Goal: Task Accomplishment & Management: Manage account settings

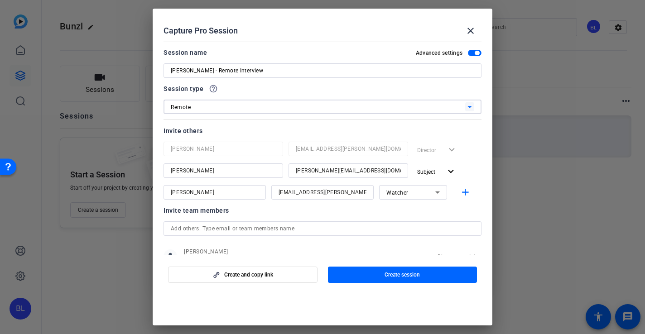
click at [369, 104] on div "Remote" at bounding box center [318, 106] width 294 height 11
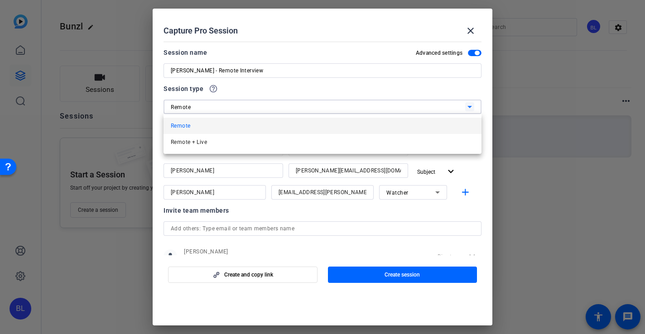
click at [358, 86] on div at bounding box center [322, 167] width 645 height 334
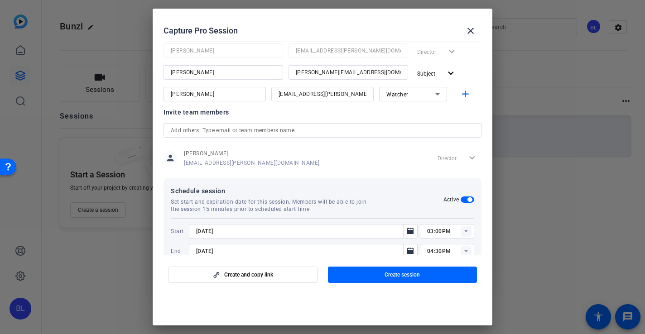
scroll to position [119, 0]
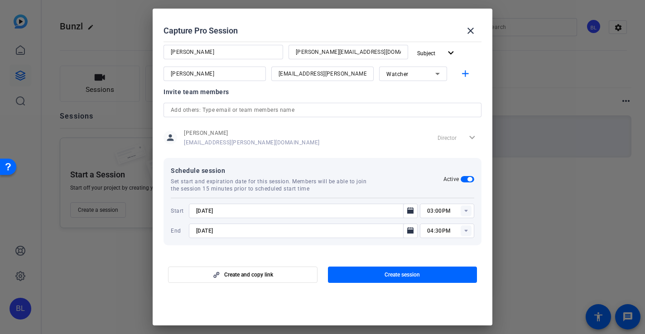
click at [465, 209] on rect at bounding box center [465, 211] width 11 height 11
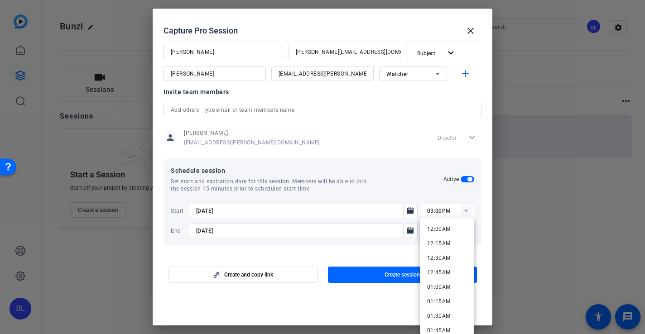
click at [410, 146] on div "person Barnaby Logan barnaby.logan@teneo.com Director expand_more" at bounding box center [322, 137] width 318 height 23
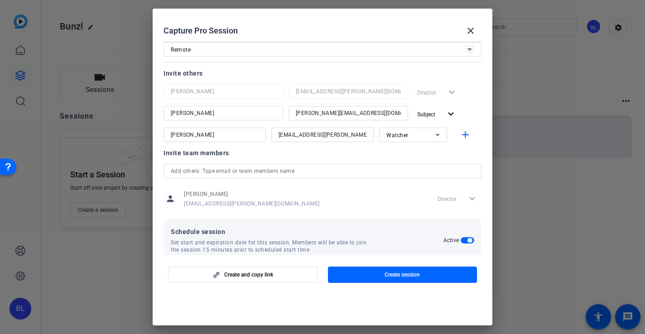
scroll to position [56, 0]
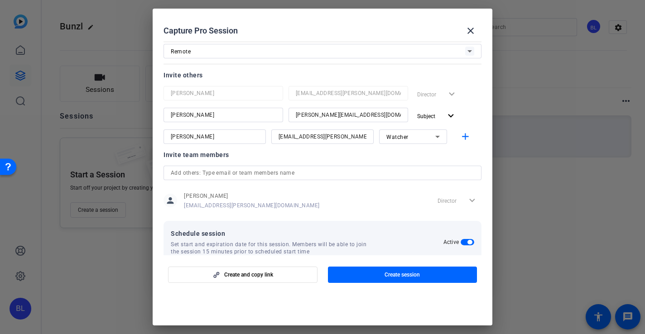
click at [464, 241] on span "button" at bounding box center [467, 242] width 14 height 6
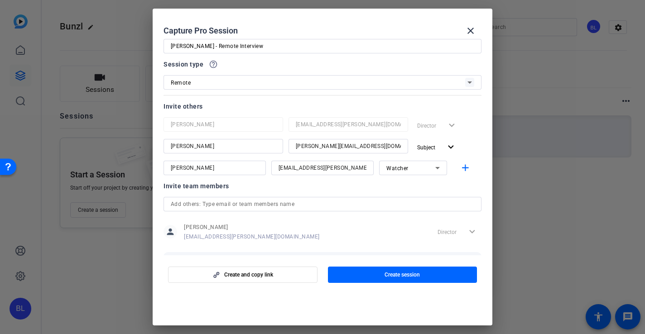
scroll to position [73, 0]
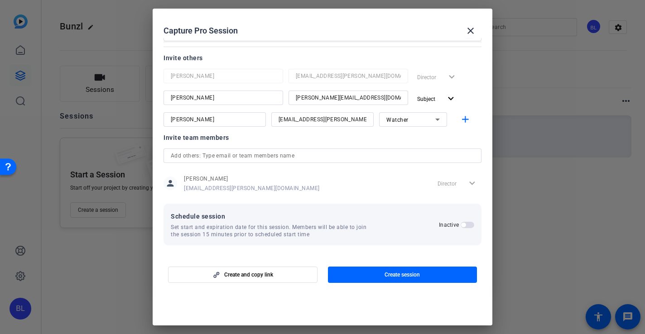
click at [437, 120] on icon at bounding box center [437, 120] width 5 height 2
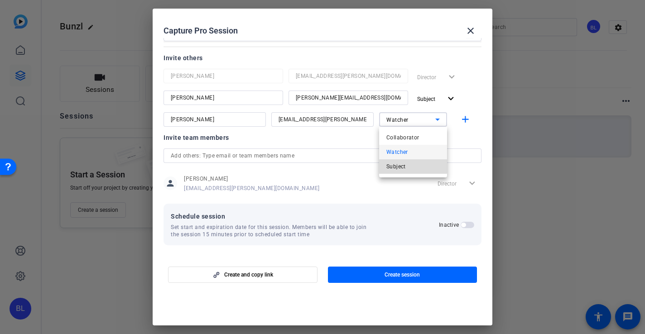
click at [410, 165] on mat-option "Subject" at bounding box center [413, 166] width 68 height 14
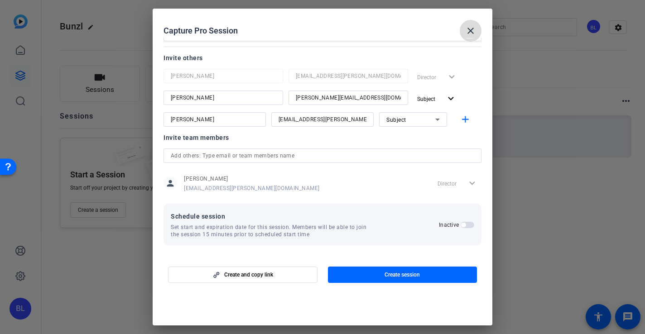
click at [472, 33] on mat-icon "close" at bounding box center [470, 30] width 11 height 11
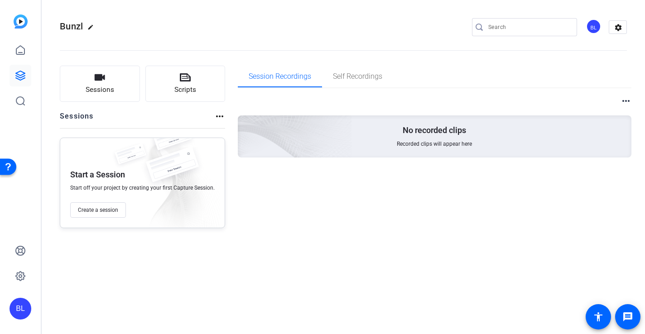
scroll to position [0, 0]
click at [101, 208] on span "Create a session" at bounding box center [98, 209] width 40 height 7
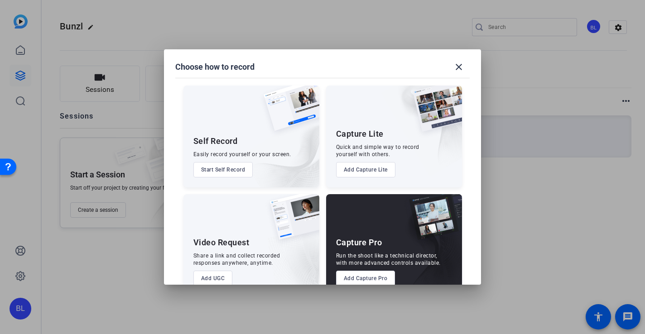
click at [376, 276] on button "Add Capture Pro" at bounding box center [365, 278] width 59 height 15
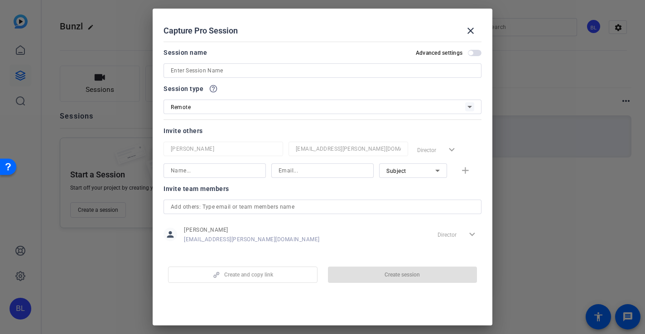
scroll to position [10, 0]
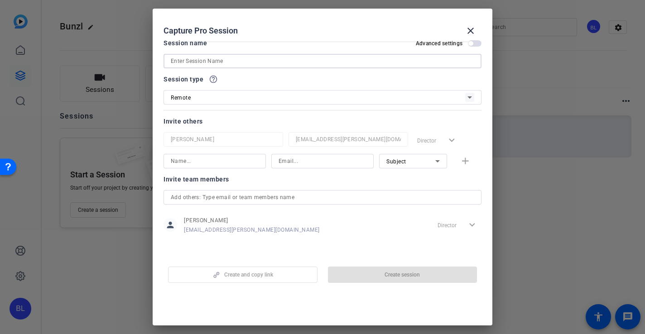
click at [310, 61] on input at bounding box center [322, 61] width 303 height 11
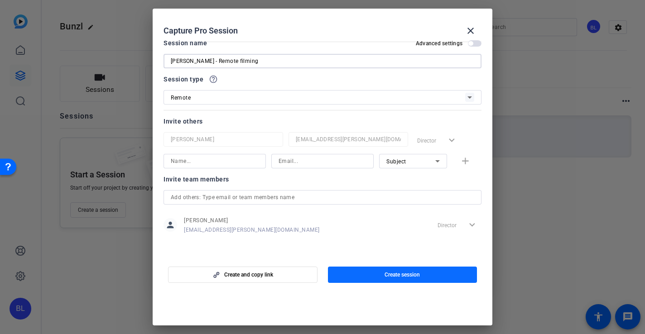
type input "[PERSON_NAME] - Remote filming"
click at [430, 274] on span "button" at bounding box center [402, 275] width 149 height 22
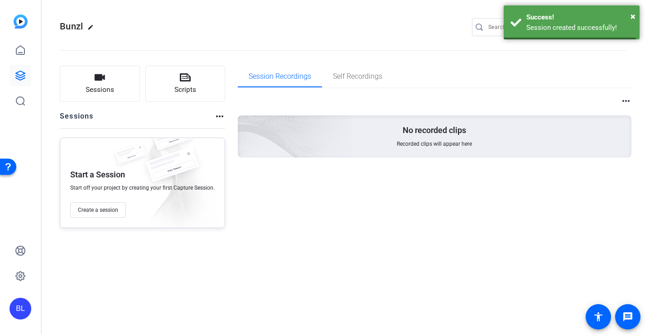
scroll to position [0, 0]
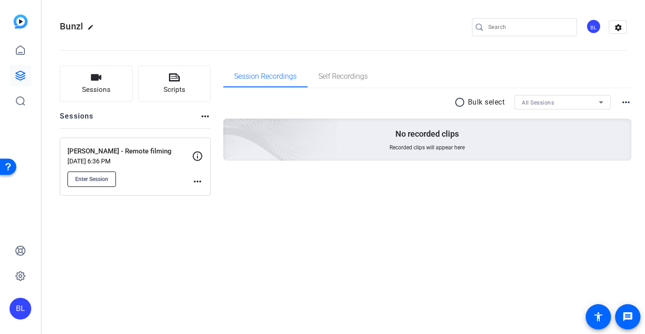
click at [103, 179] on span "Enter Session" at bounding box center [91, 179] width 33 height 7
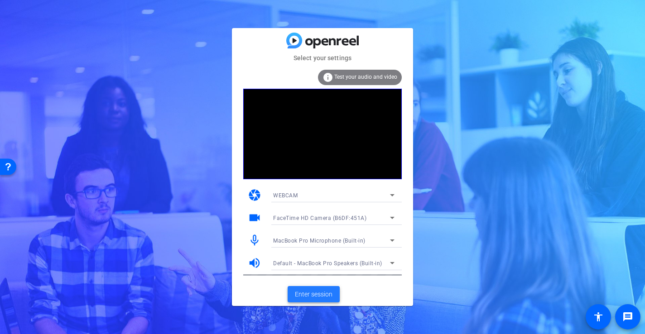
click at [301, 293] on span "Enter session" at bounding box center [314, 295] width 38 height 10
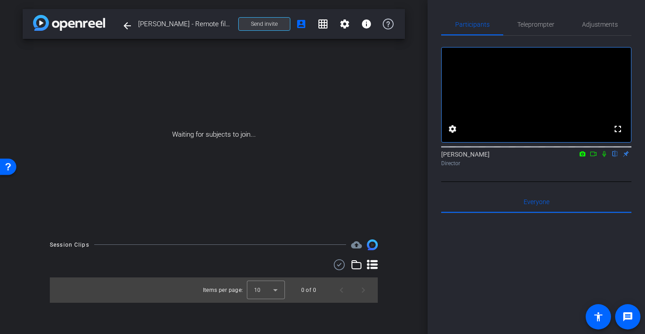
click at [277, 24] on span at bounding box center [264, 24] width 51 height 22
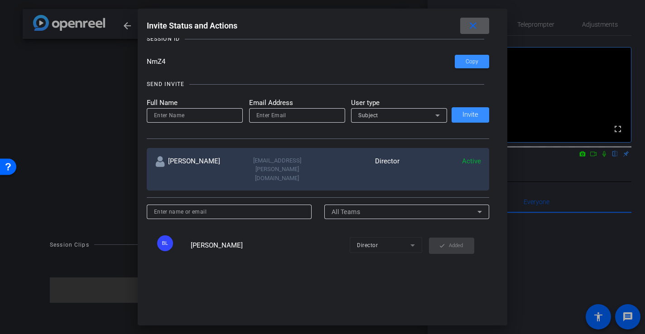
scroll to position [60, 0]
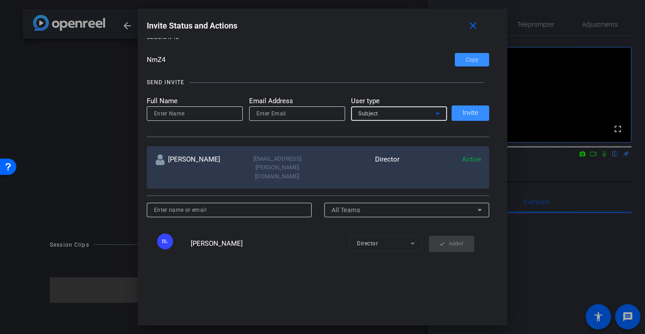
click at [440, 115] on icon at bounding box center [437, 113] width 11 height 11
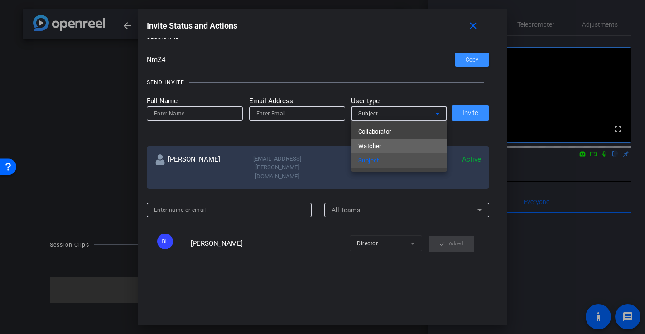
click at [376, 145] on span "Watcher" at bounding box center [369, 146] width 23 height 11
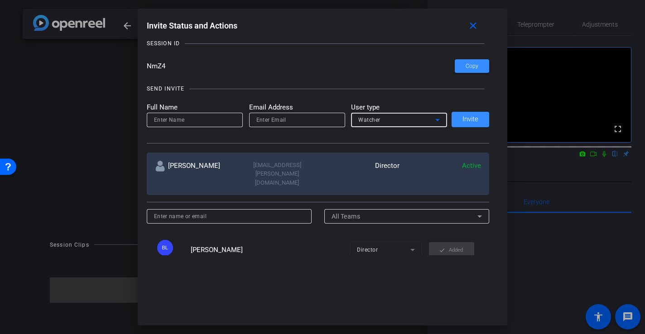
scroll to position [0, 0]
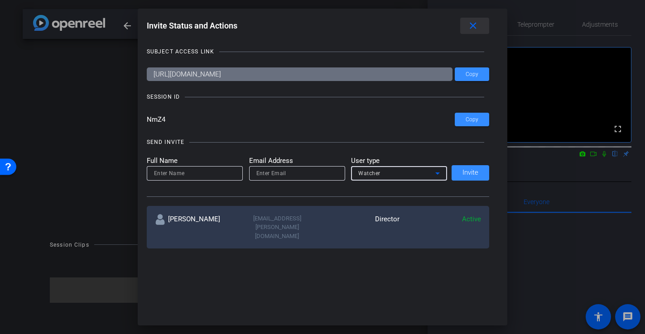
click at [474, 27] on mat-icon "close" at bounding box center [472, 25] width 11 height 11
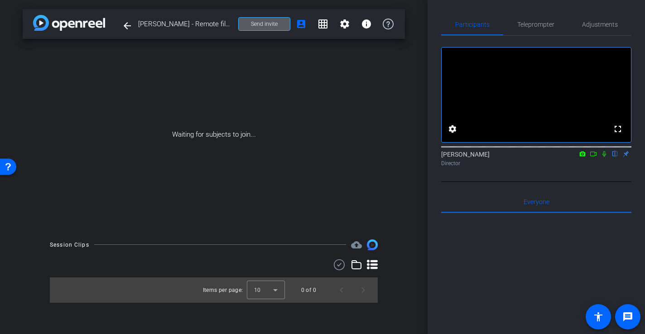
click at [260, 25] on span "Send invite" at bounding box center [264, 23] width 27 height 7
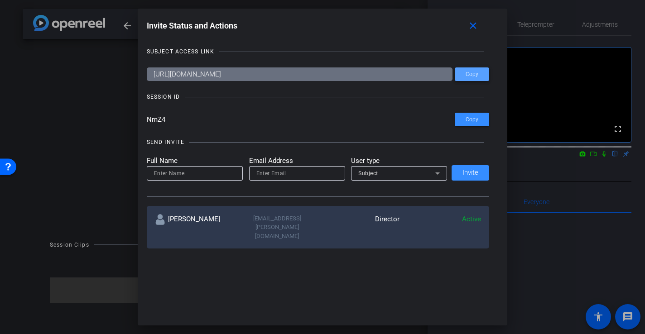
click at [465, 76] on span at bounding box center [472, 74] width 34 height 22
click at [480, 75] on span at bounding box center [472, 74] width 34 height 22
click at [475, 25] on mat-icon "close" at bounding box center [472, 25] width 11 height 11
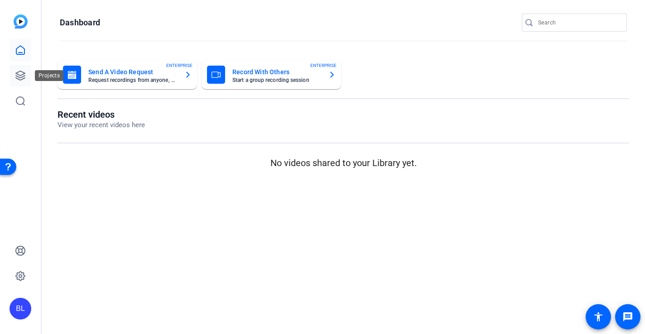
click at [22, 80] on icon at bounding box center [20, 75] width 11 height 11
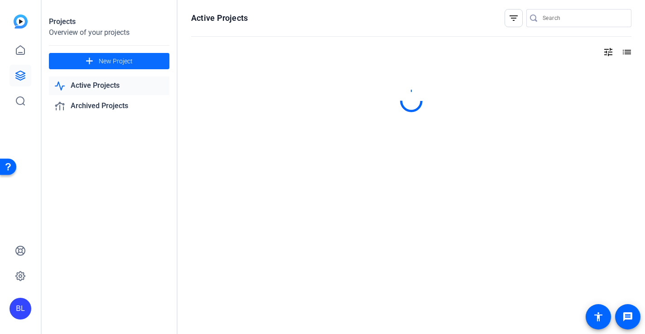
click at [102, 56] on button "add New Project" at bounding box center [109, 61] width 120 height 16
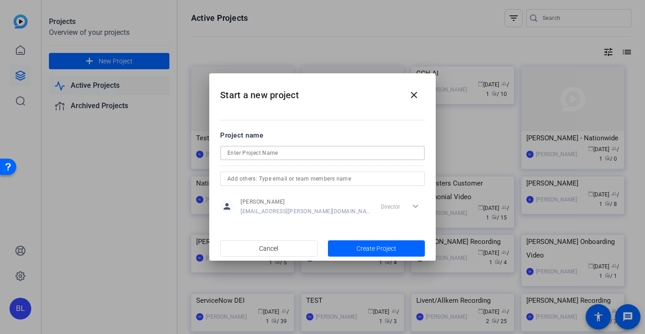
click at [236, 150] on input at bounding box center [322, 153] width 190 height 11
type input "test"
click at [377, 244] on span "Create Project" at bounding box center [376, 249] width 40 height 10
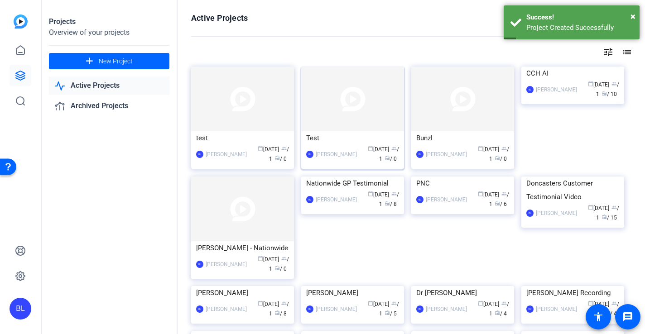
click at [382, 139] on div "Test" at bounding box center [352, 138] width 93 height 14
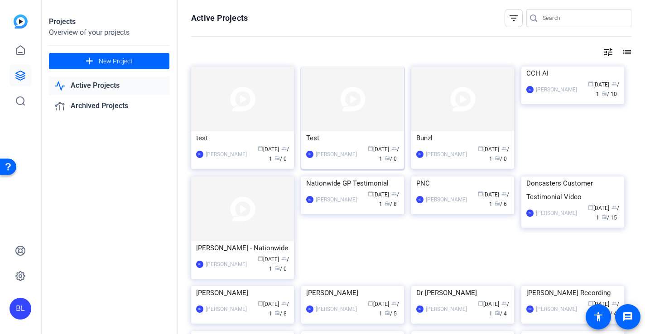
click at [355, 159] on div "[PERSON_NAME] calendar_today [DATE] group / 1 radio / 0" at bounding box center [352, 154] width 93 height 19
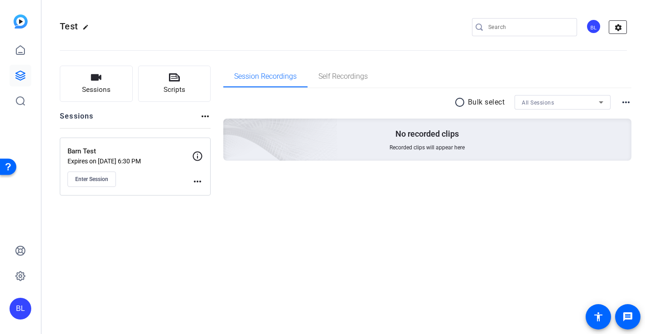
click at [614, 27] on mat-icon "settings" at bounding box center [618, 28] width 18 height 14
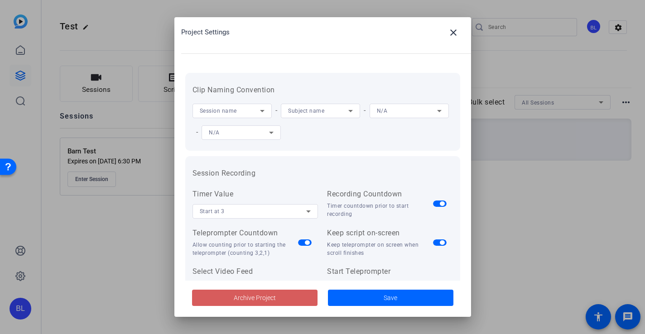
click at [271, 295] on span "Archive Project" at bounding box center [255, 298] width 42 height 10
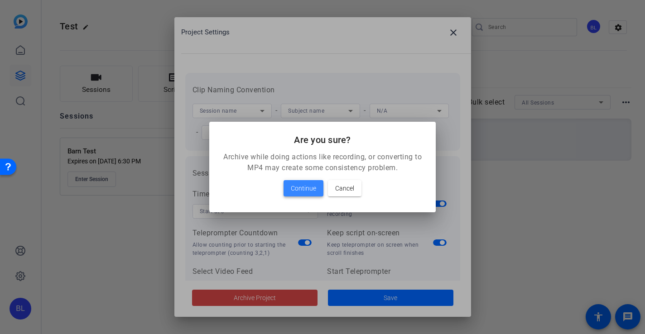
click at [304, 191] on span "Continue" at bounding box center [303, 188] width 25 height 11
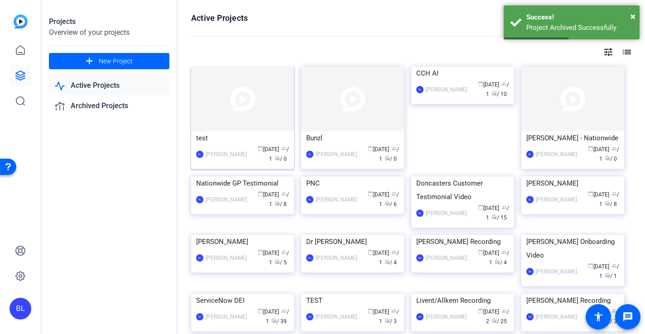
click at [230, 146] on div "[PERSON_NAME] calendar_today [DATE] group / 1 radio / 0" at bounding box center [242, 154] width 93 height 19
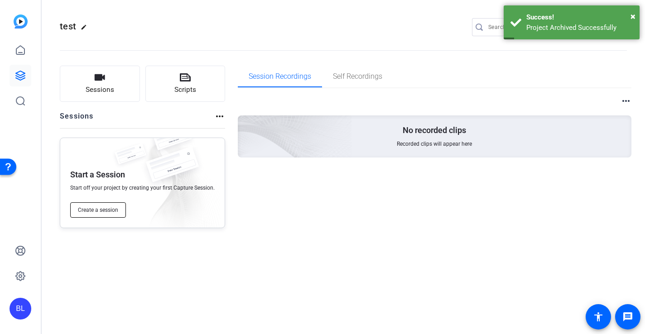
click at [100, 215] on button "Create a session" at bounding box center [98, 209] width 56 height 15
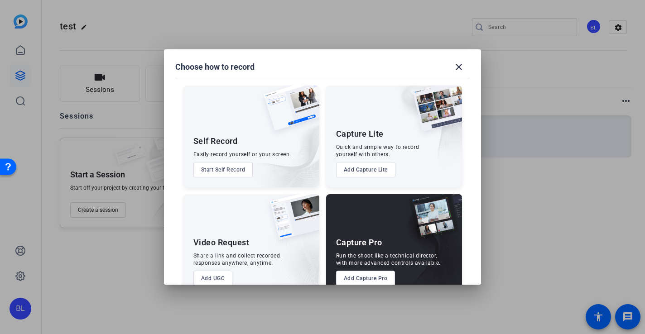
click at [359, 281] on button "Add Capture Pro" at bounding box center [365, 278] width 59 height 15
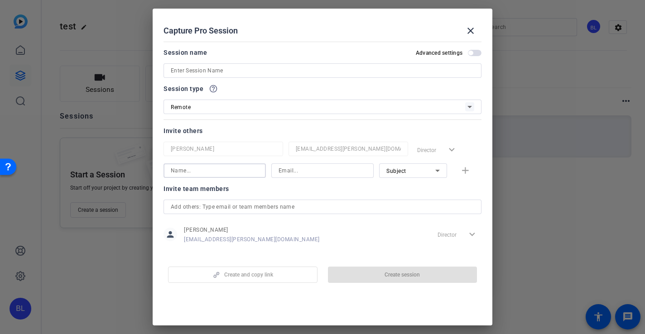
click at [222, 171] on input at bounding box center [215, 170] width 88 height 11
type input "[PERSON_NAME]"
click at [294, 172] on input at bounding box center [322, 170] width 88 height 11
type input "[EMAIL_ADDRESS][PERSON_NAME][DOMAIN_NAME]"
click at [463, 170] on mat-icon "add" at bounding box center [465, 170] width 11 height 11
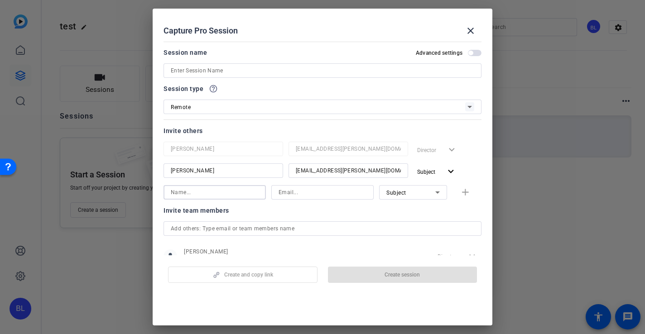
click at [227, 187] on input at bounding box center [215, 192] width 88 height 11
type input "[PERSON_NAME]"
click at [284, 190] on input at bounding box center [322, 192] width 88 height 11
type input "[EMAIL_ADDRESS][DOMAIN_NAME]"
click at [407, 208] on div at bounding box center [413, 205] width 68 height 10
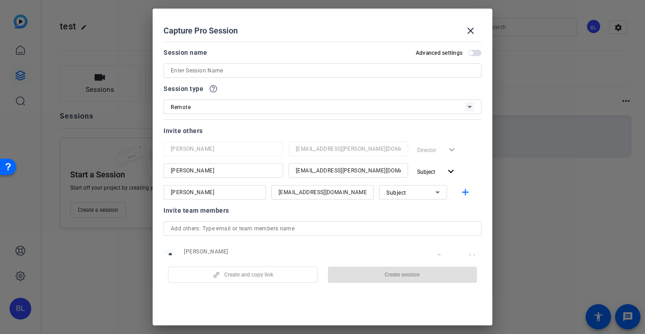
click at [259, 75] on input at bounding box center [322, 70] width 303 height 11
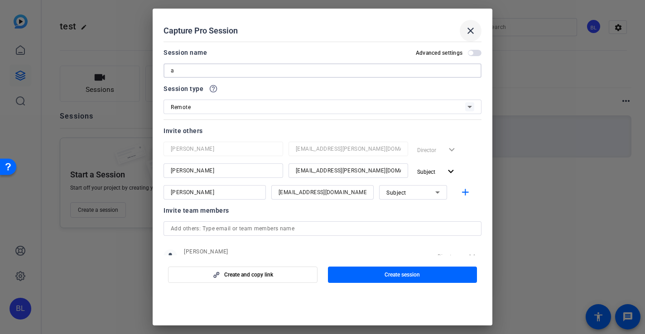
type input "a"
click at [470, 29] on mat-icon "close" at bounding box center [470, 30] width 11 height 11
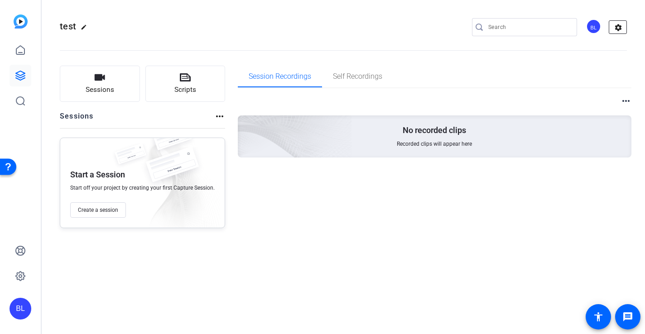
click at [624, 29] on mat-icon "settings" at bounding box center [618, 28] width 18 height 14
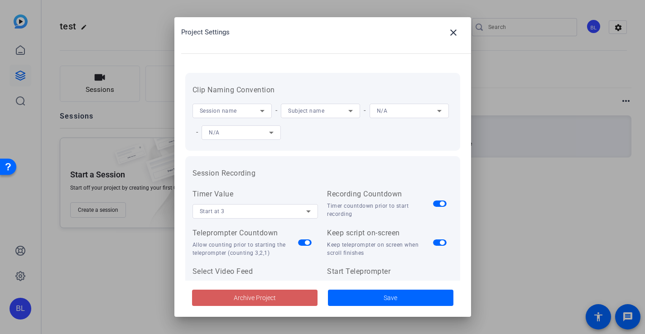
click at [283, 297] on span at bounding box center [254, 298] width 125 height 22
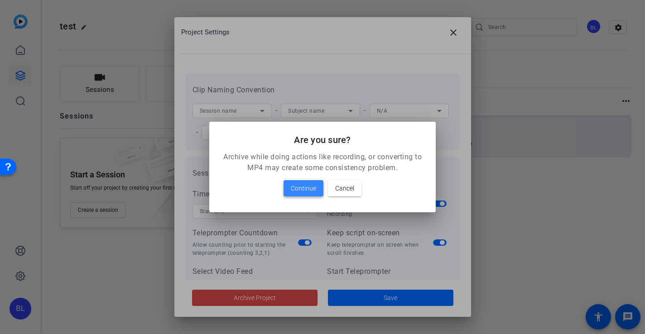
click at [308, 186] on span "Continue" at bounding box center [303, 188] width 25 height 11
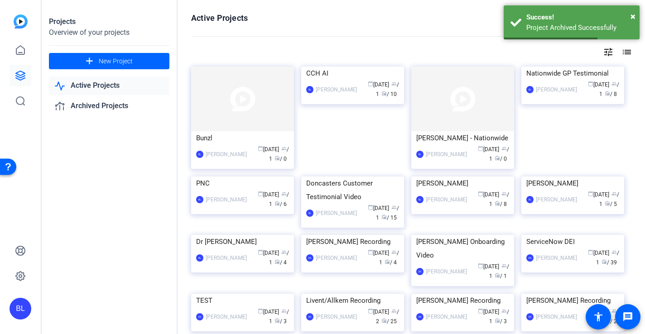
click at [93, 81] on link "Active Projects" at bounding box center [109, 86] width 120 height 19
click at [238, 148] on div "[PERSON_NAME] calendar_today [DATE] group / 1 radio / 0" at bounding box center [242, 154] width 93 height 19
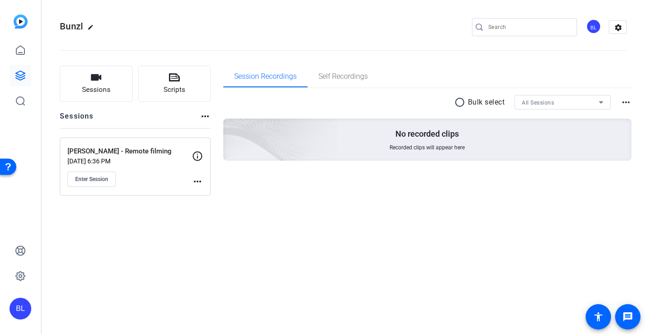
click at [198, 181] on mat-icon "more_horiz" at bounding box center [197, 181] width 11 height 11
click at [206, 192] on span "Edit Session" at bounding box center [219, 194] width 41 height 11
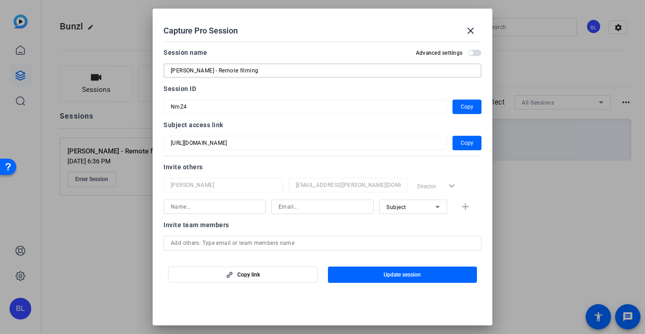
click at [198, 71] on input "[PERSON_NAME] - Remote filming" at bounding box center [322, 70] width 303 height 11
click at [205, 71] on input "[PERSON_NAME] - Remote filming" at bounding box center [322, 70] width 303 height 11
type input "[PERSON_NAME] - Remote filming"
click at [252, 90] on div "Session ID" at bounding box center [322, 88] width 318 height 11
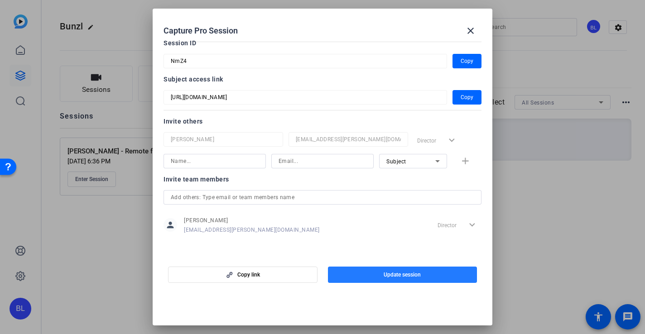
click at [393, 273] on span "Update session" at bounding box center [401, 274] width 37 height 7
